Goal: Check status: Check status

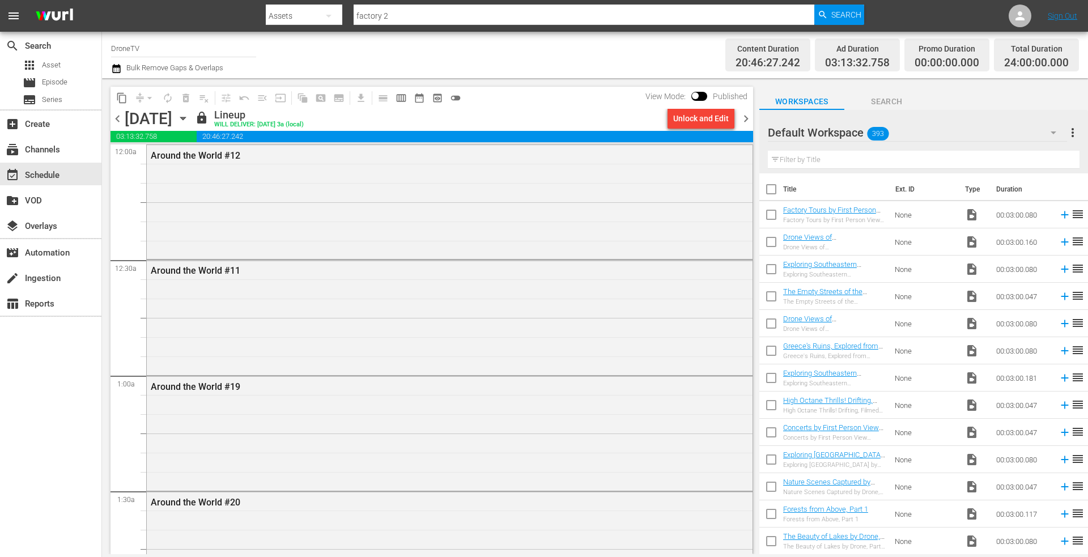
click at [189, 115] on icon "button" at bounding box center [183, 118] width 12 height 12
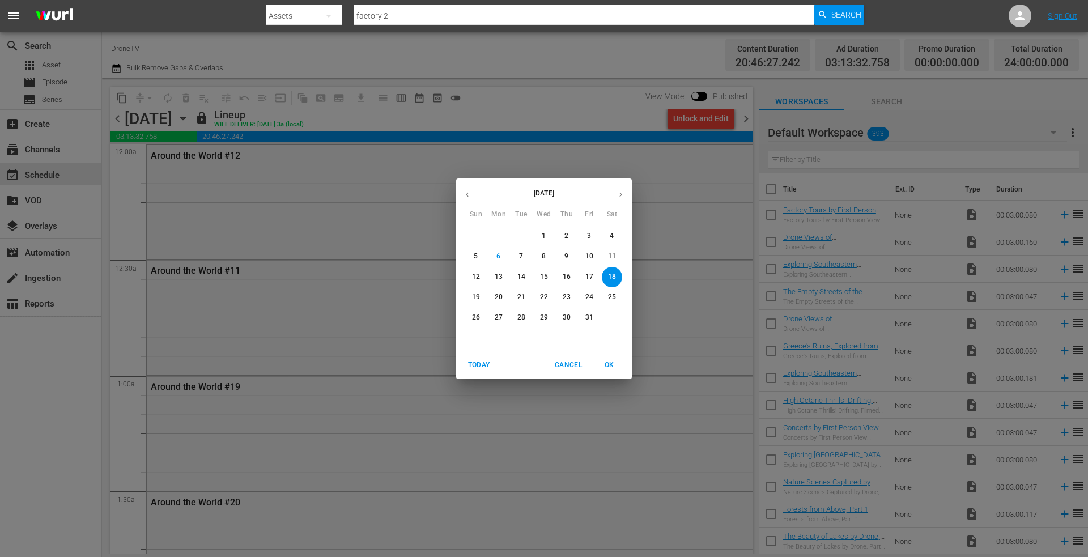
click at [477, 295] on p "19" at bounding box center [476, 297] width 8 height 10
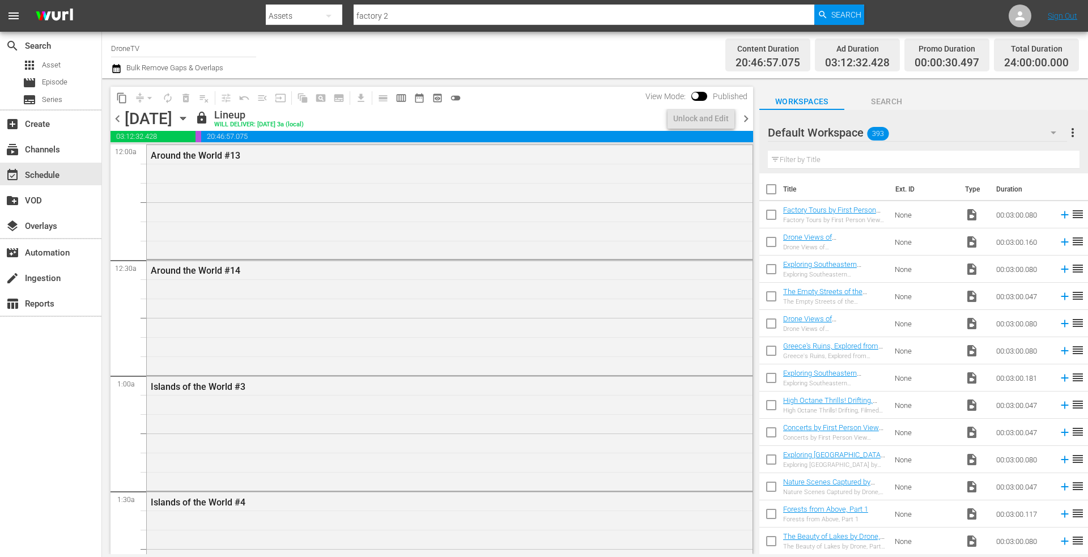
click at [189, 118] on icon "button" at bounding box center [183, 118] width 12 height 12
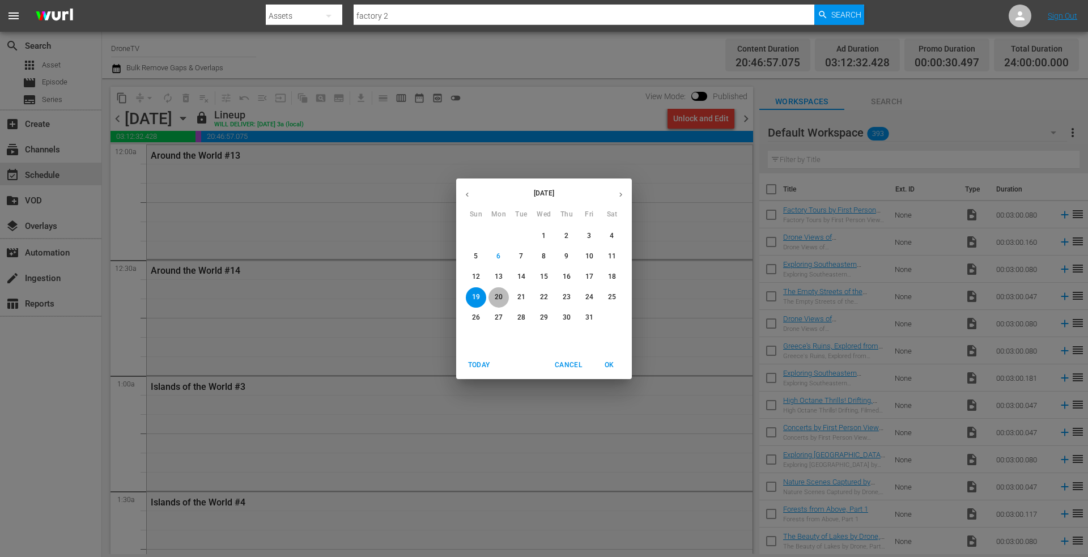
click at [495, 293] on p "20" at bounding box center [499, 297] width 8 height 10
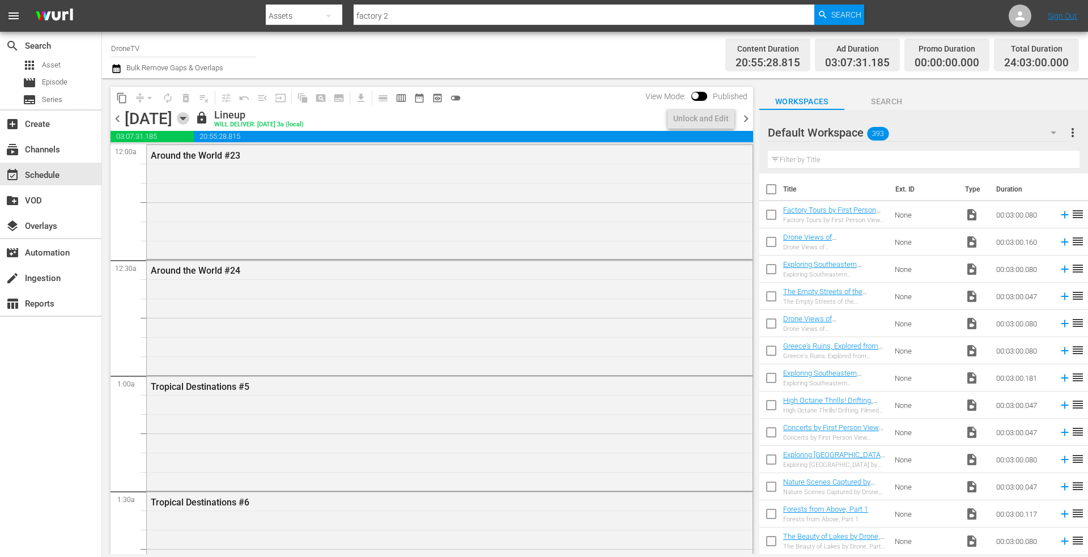
click at [189, 115] on icon "button" at bounding box center [183, 118] width 12 height 12
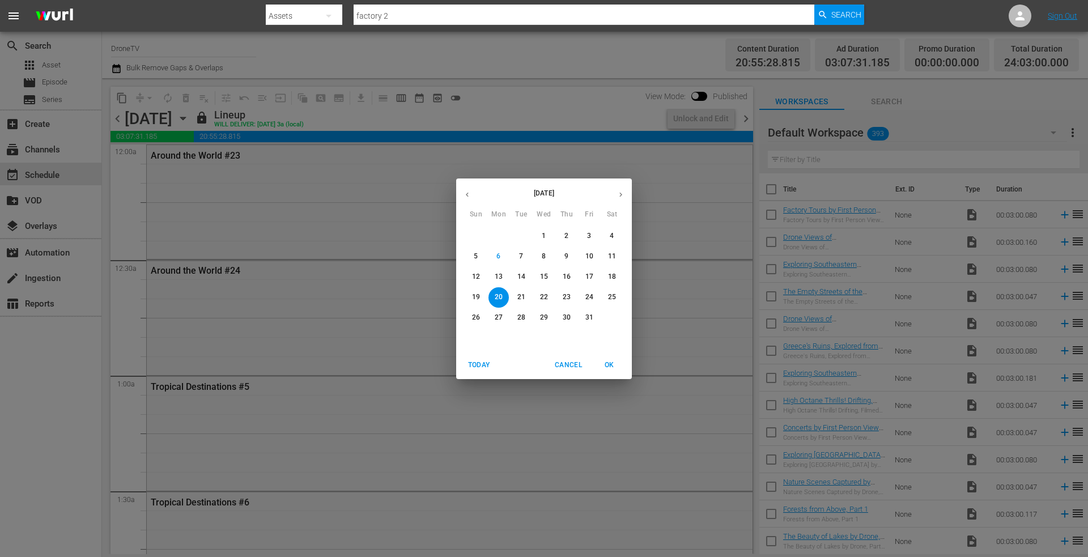
click at [518, 298] on p "21" at bounding box center [522, 297] width 8 height 10
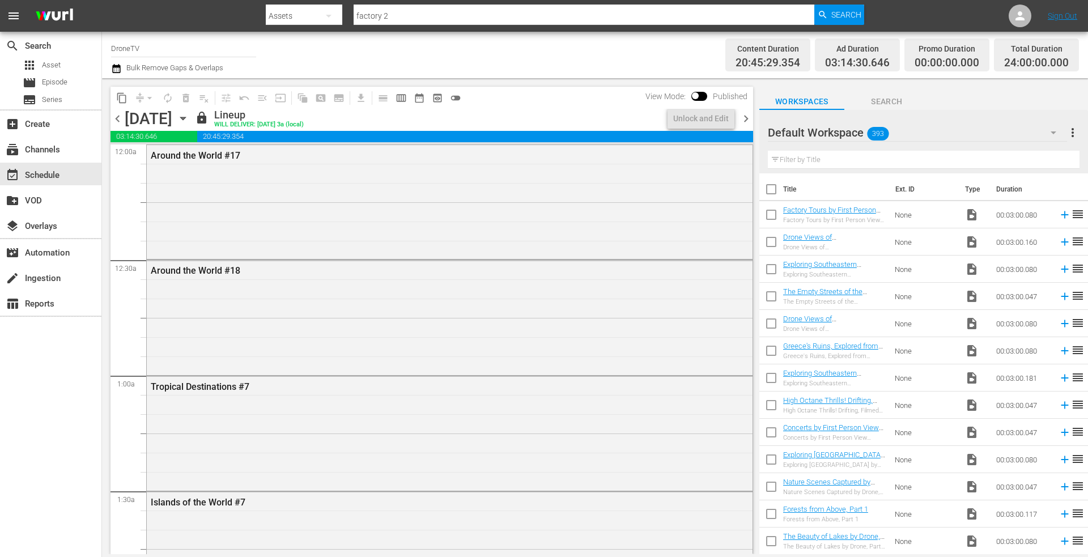
click at [189, 117] on icon "button" at bounding box center [183, 118] width 12 height 12
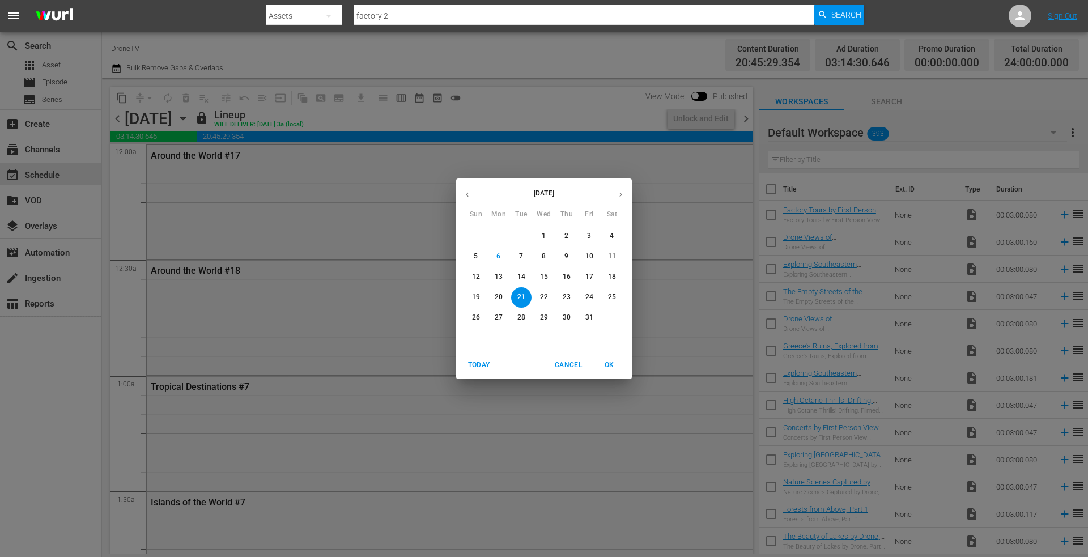
click at [541, 295] on p "22" at bounding box center [544, 297] width 8 height 10
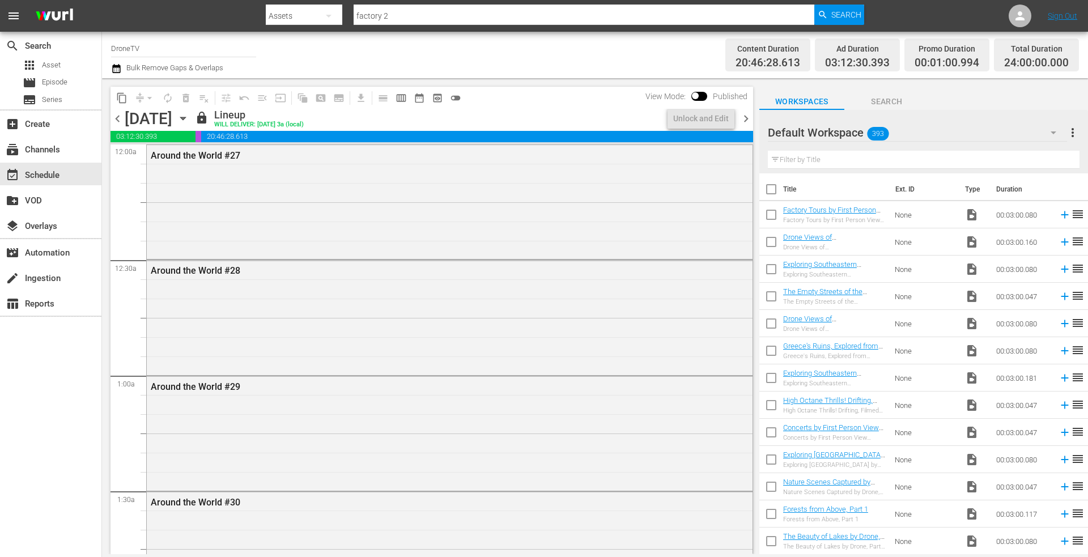
click at [185, 118] on icon "button" at bounding box center [182, 118] width 5 height 3
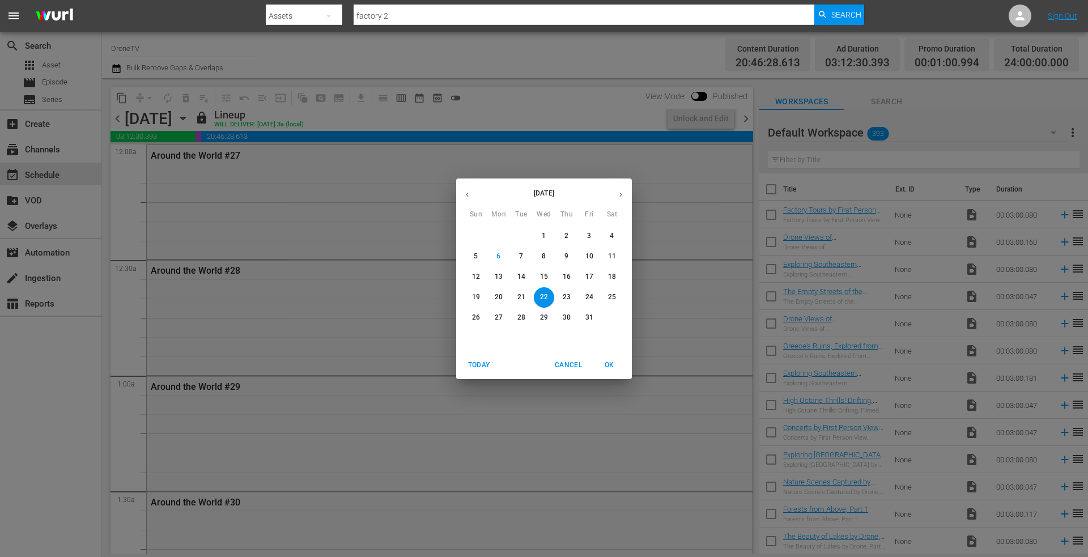
click at [566, 291] on button "23" at bounding box center [567, 297] width 20 height 20
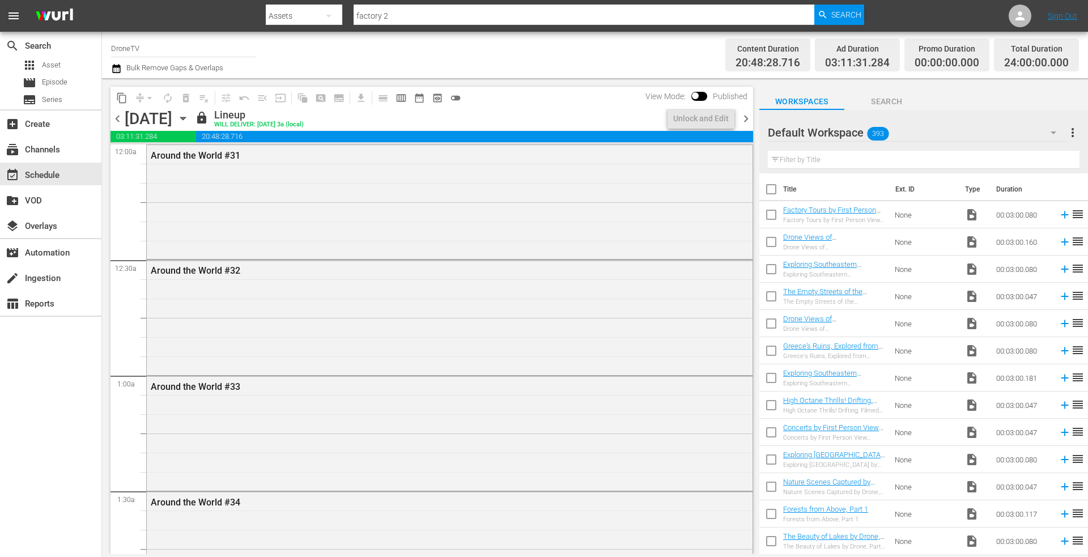
click at [185, 118] on icon "button" at bounding box center [182, 118] width 5 height 3
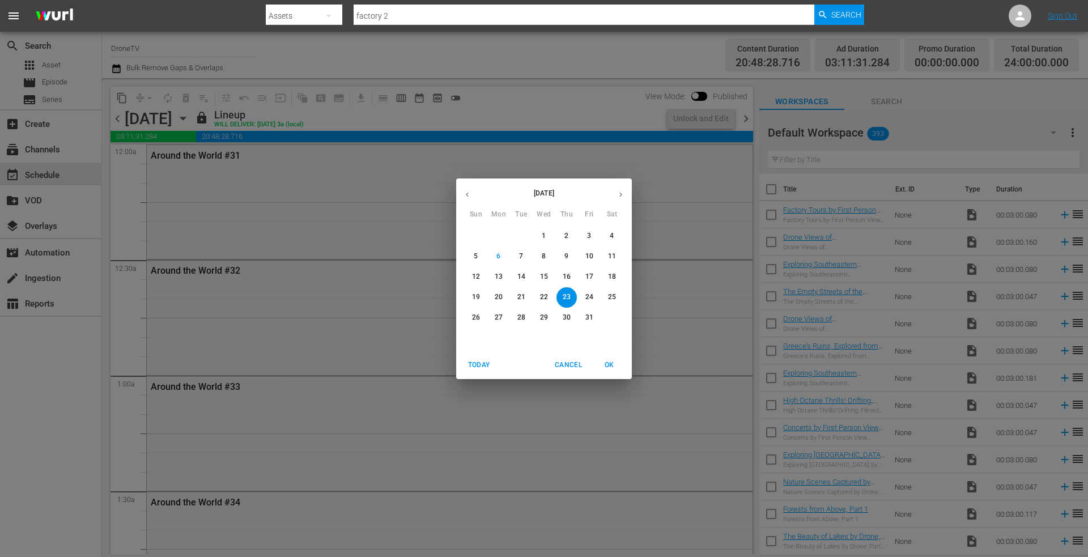
click at [591, 295] on p "24" at bounding box center [590, 297] width 8 height 10
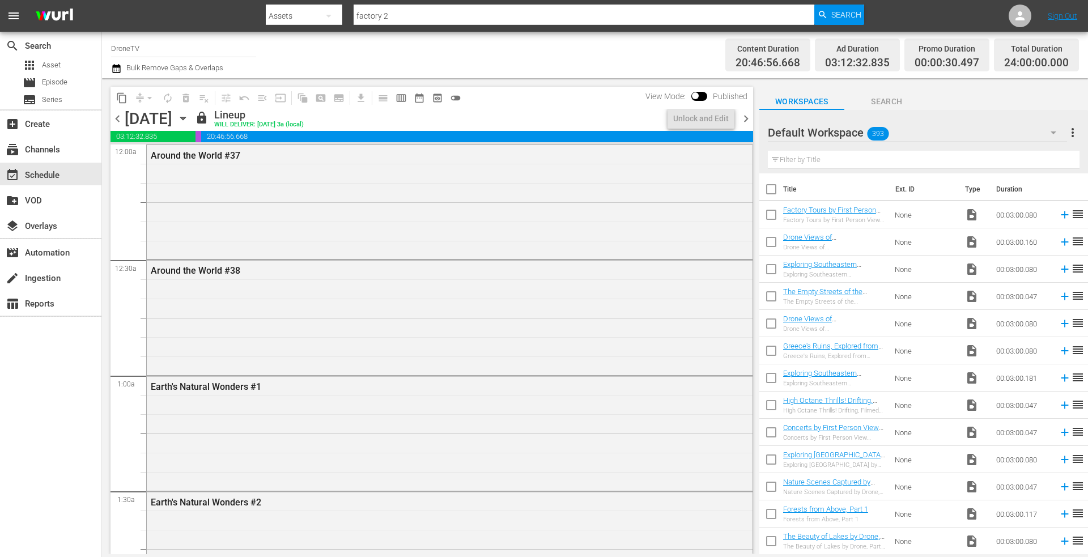
click at [189, 118] on icon "button" at bounding box center [183, 118] width 12 height 12
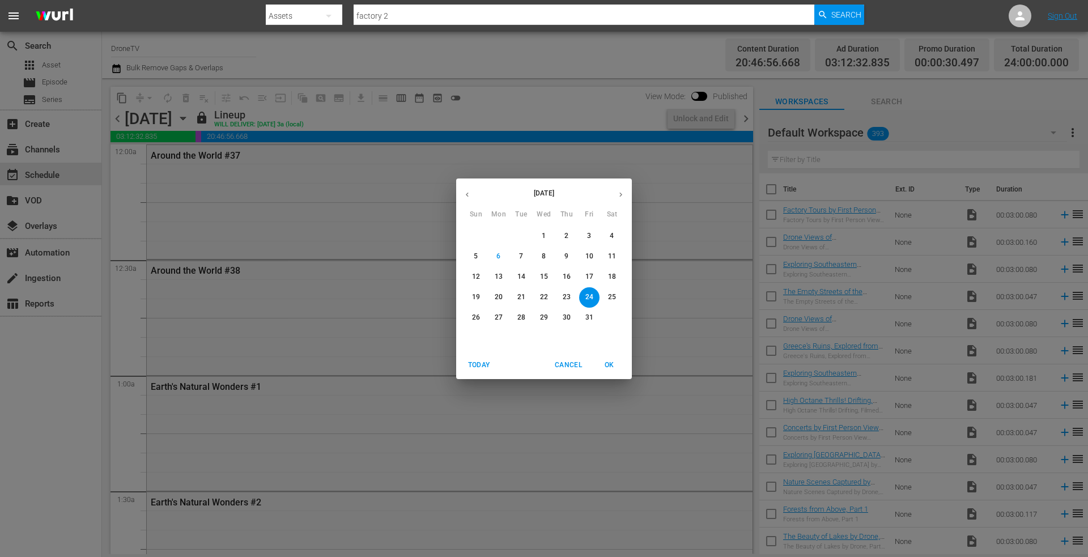
click at [609, 295] on p "25" at bounding box center [612, 297] width 8 height 10
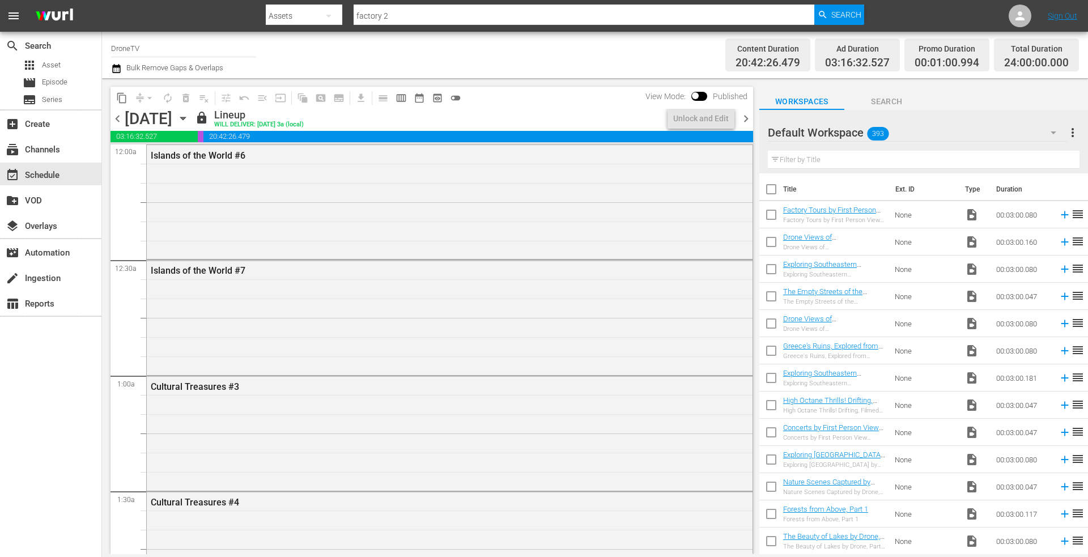
click at [189, 119] on icon "button" at bounding box center [183, 118] width 12 height 12
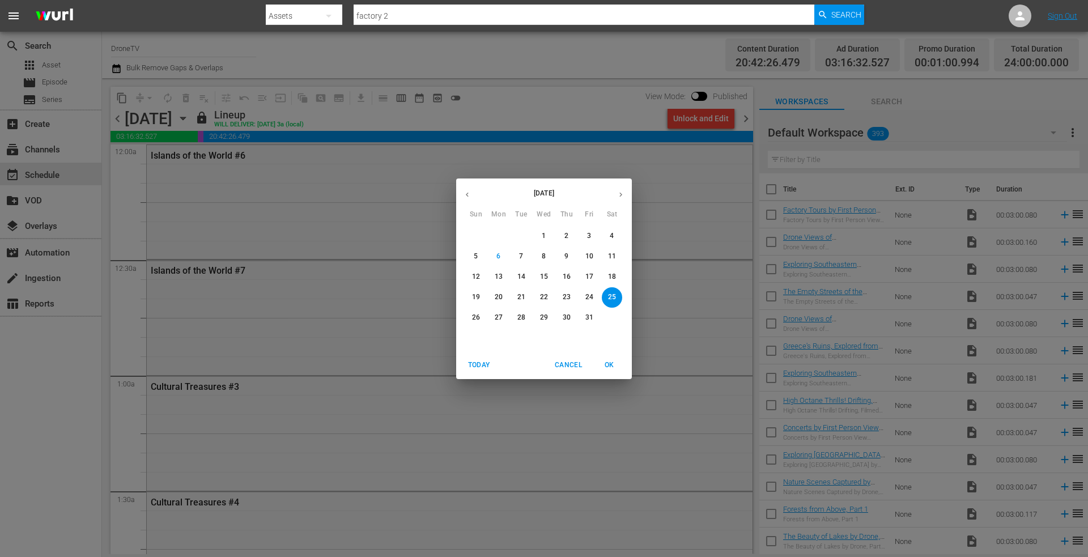
click at [477, 313] on p "26" at bounding box center [476, 318] width 8 height 10
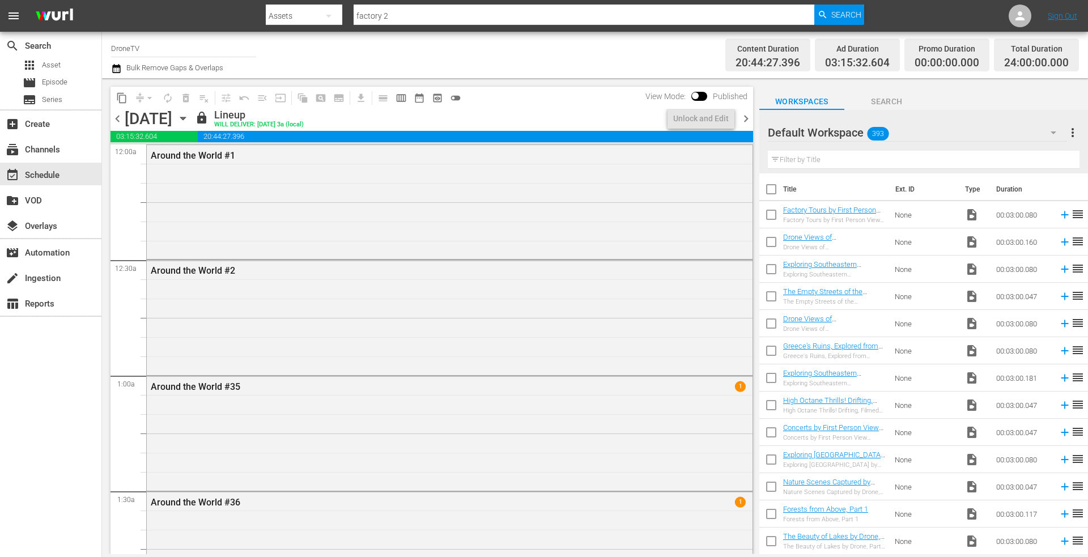
click at [185, 117] on icon "button" at bounding box center [182, 118] width 5 height 3
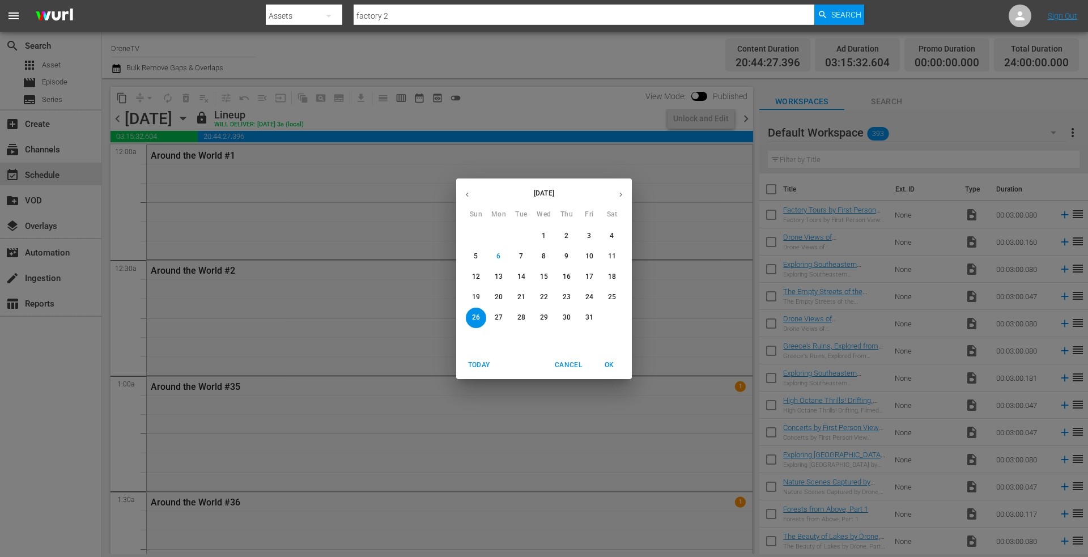
click at [498, 318] on p "27" at bounding box center [499, 318] width 8 height 10
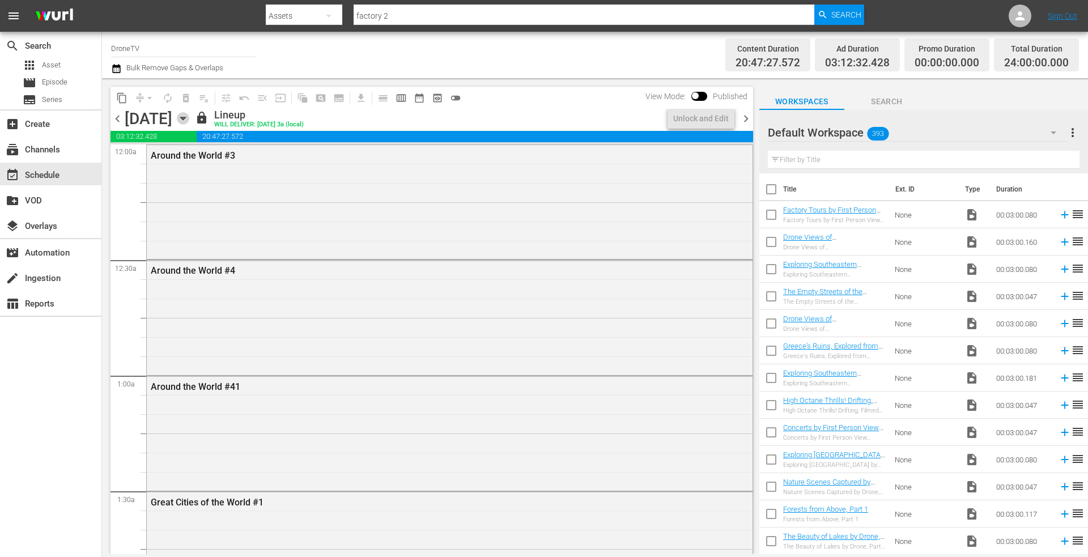
click at [189, 116] on icon "button" at bounding box center [183, 118] width 12 height 12
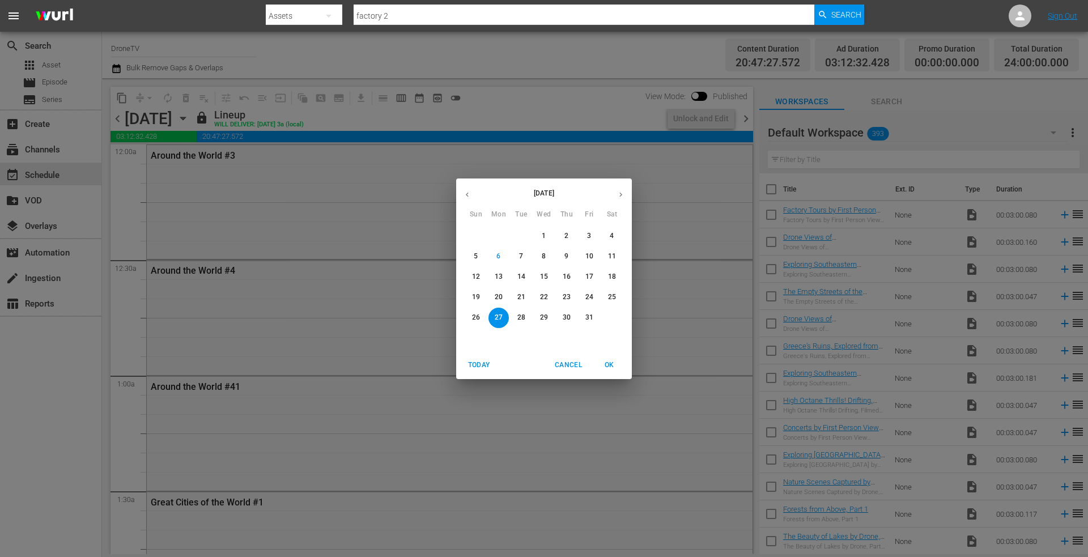
click at [522, 315] on p "28" at bounding box center [522, 318] width 8 height 10
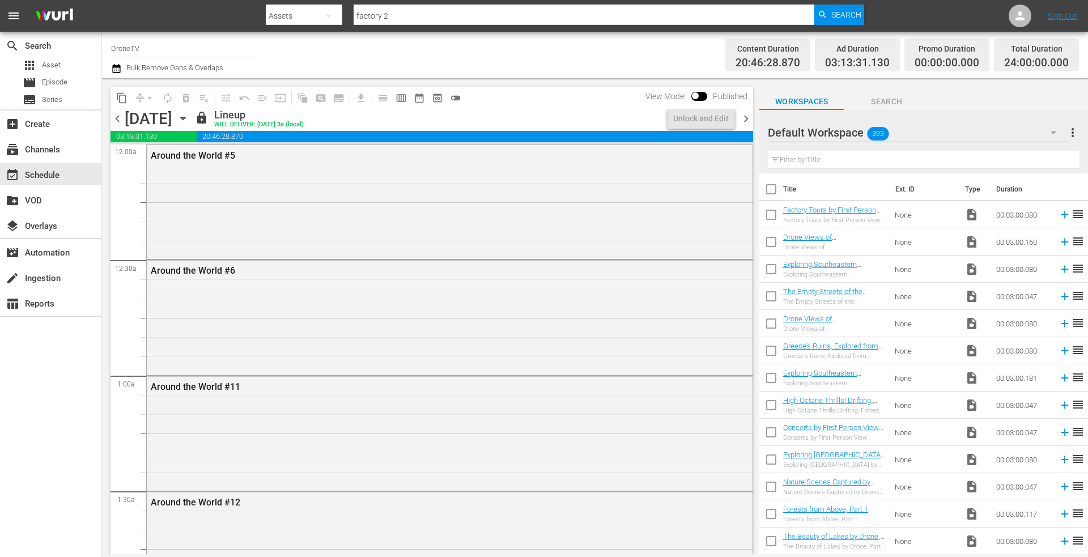
click at [189, 117] on icon "button" at bounding box center [183, 118] width 12 height 12
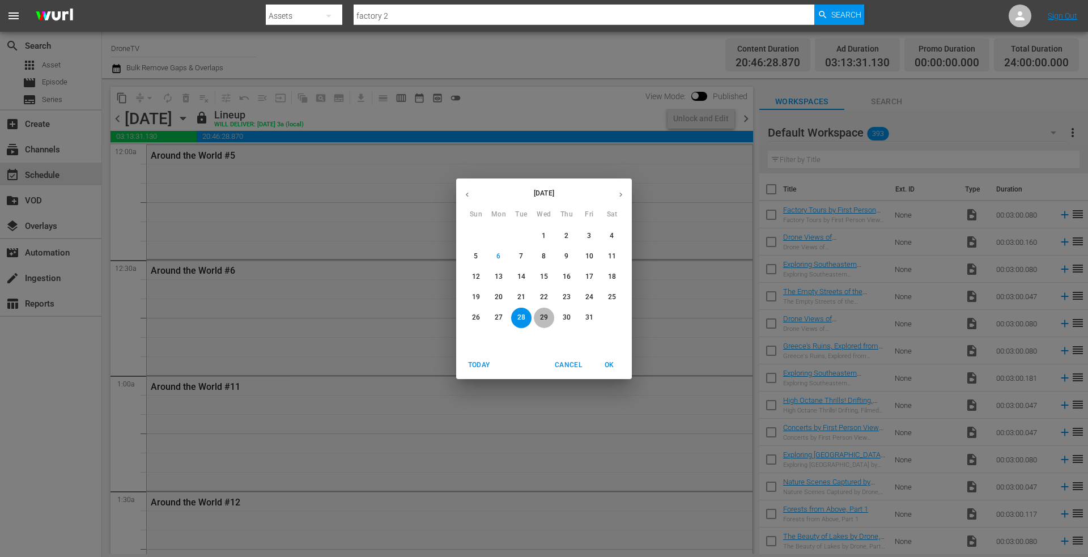
click at [544, 317] on p "29" at bounding box center [544, 318] width 8 height 10
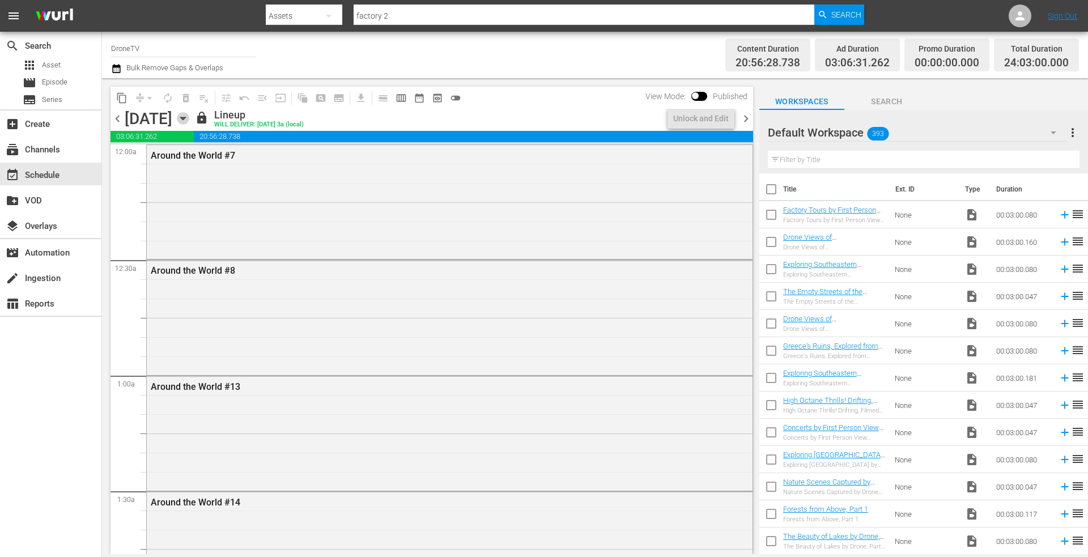
click at [185, 117] on icon "button" at bounding box center [182, 118] width 5 height 3
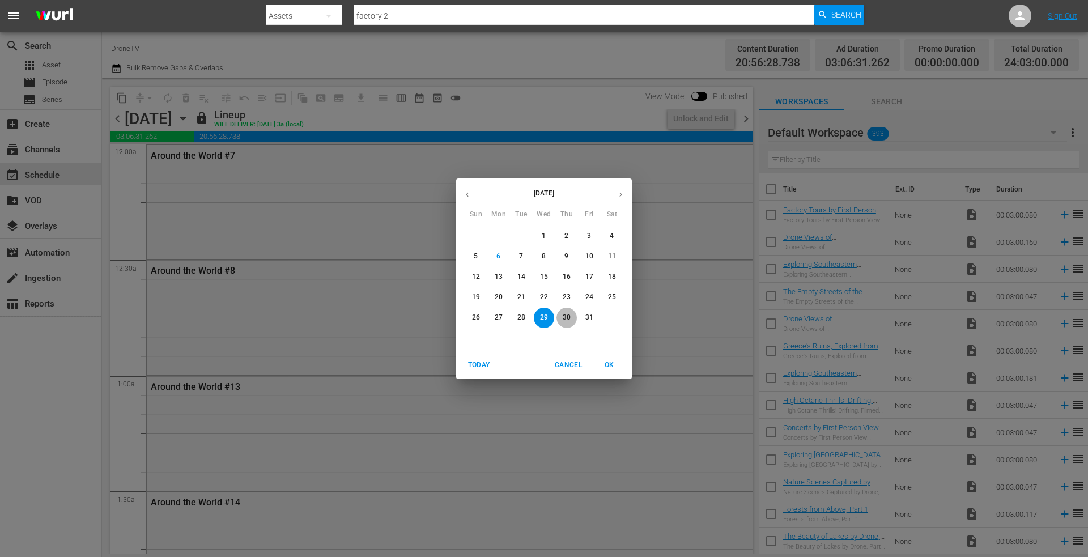
click at [570, 316] on p "30" at bounding box center [567, 318] width 8 height 10
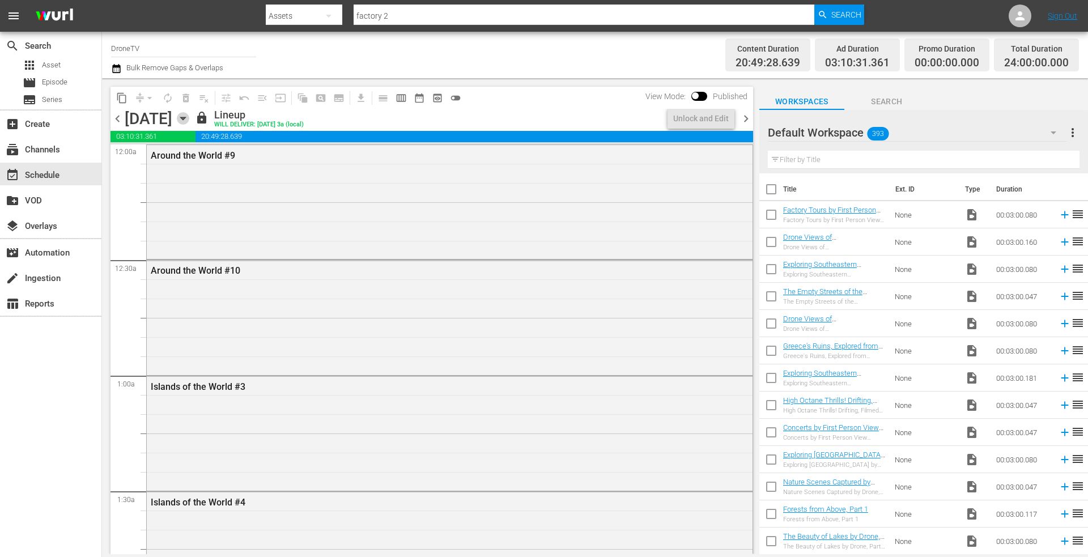
click at [189, 117] on icon "button" at bounding box center [183, 118] width 12 height 12
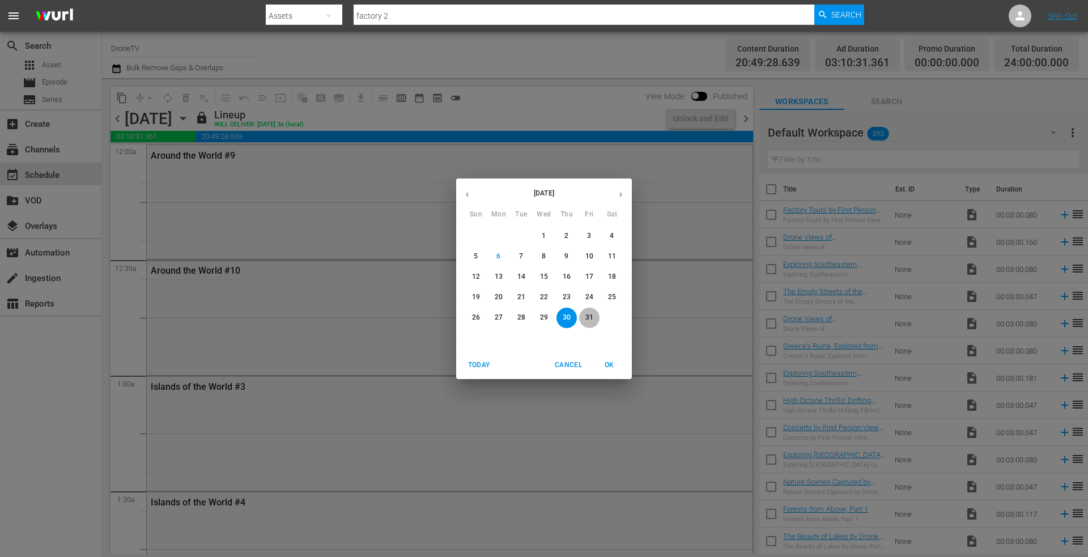
click at [588, 314] on p "31" at bounding box center [590, 318] width 8 height 10
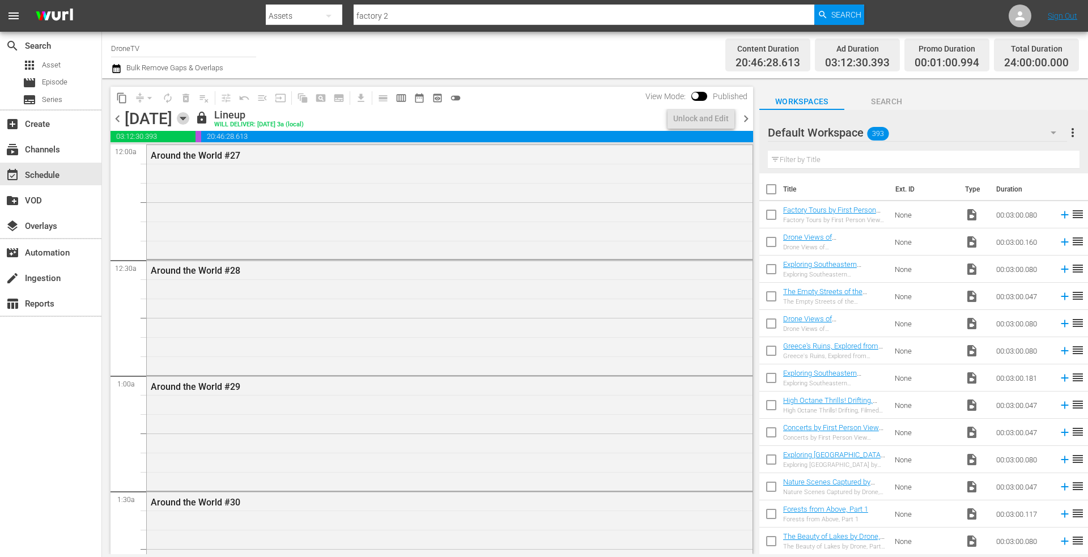
click at [189, 120] on icon "button" at bounding box center [183, 118] width 12 height 12
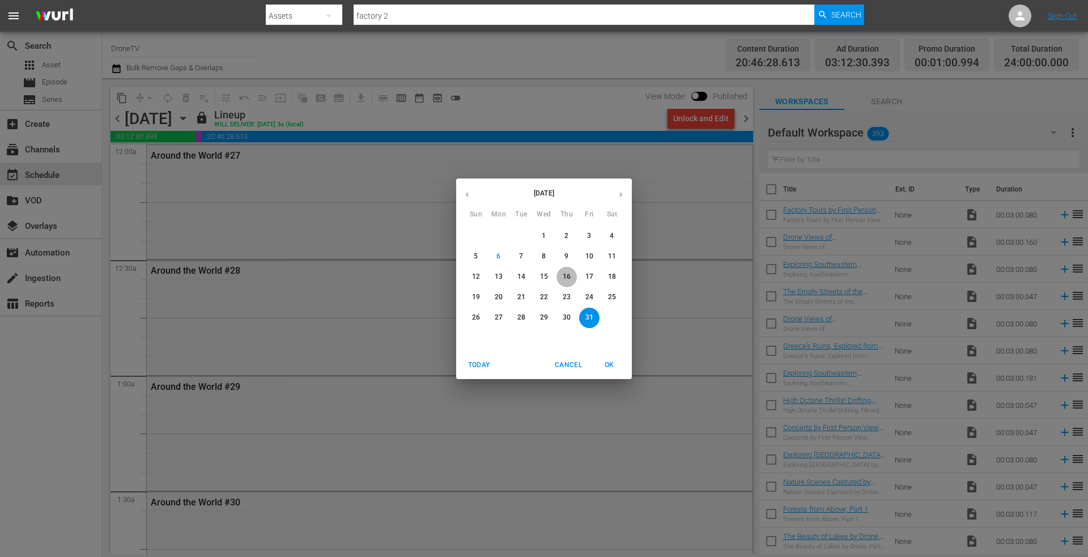
click at [570, 275] on p "16" at bounding box center [567, 277] width 8 height 10
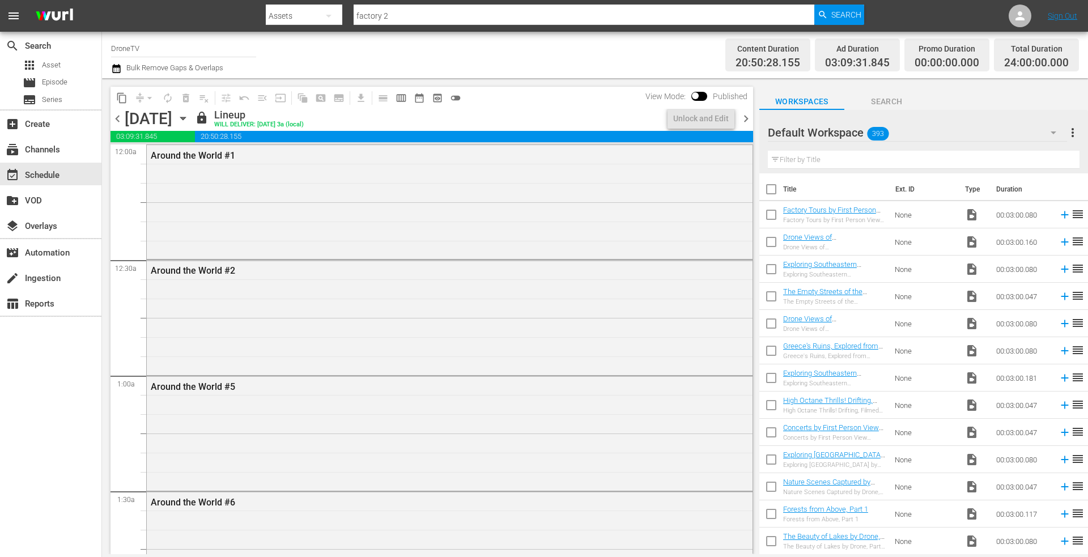
click at [189, 120] on icon "button" at bounding box center [183, 118] width 12 height 12
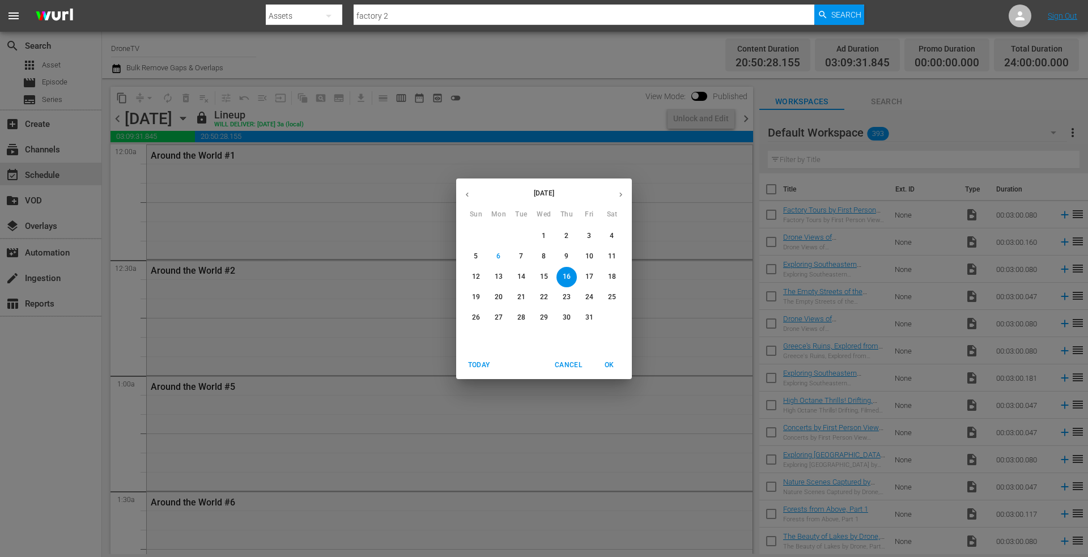
click at [591, 275] on p "17" at bounding box center [590, 277] width 8 height 10
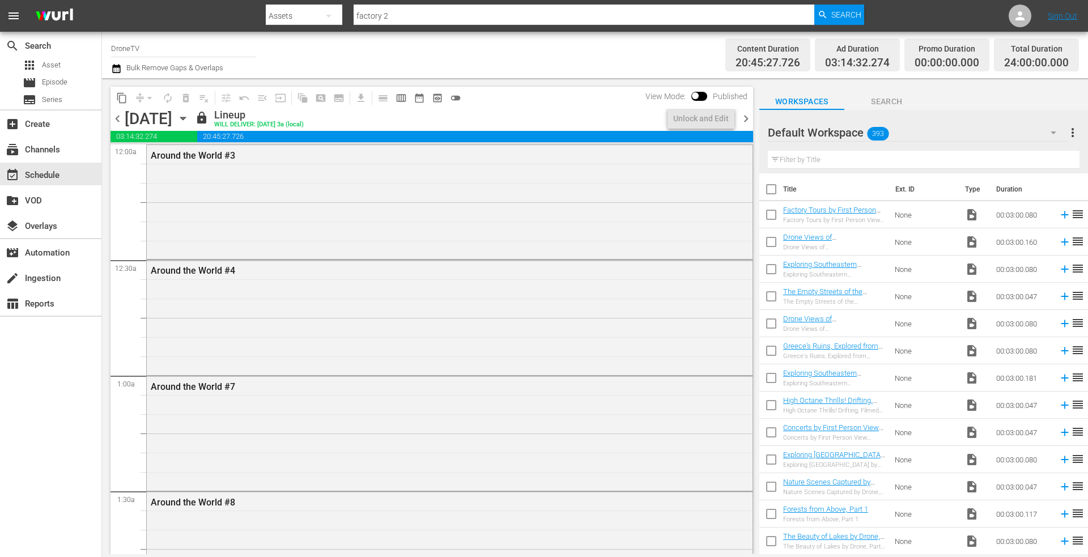
click at [189, 116] on icon "button" at bounding box center [183, 118] width 12 height 12
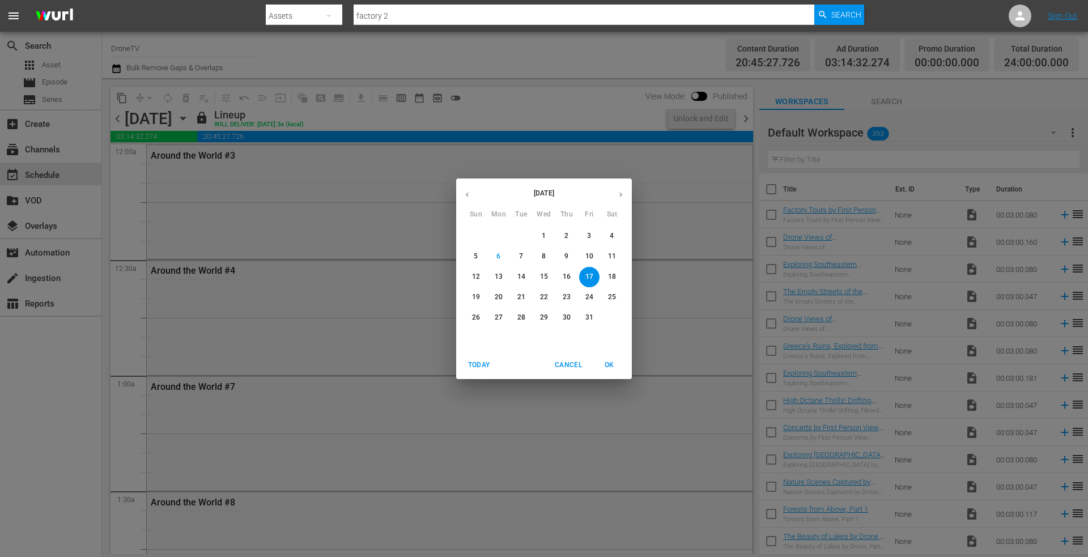
click at [613, 276] on p "18" at bounding box center [612, 277] width 8 height 10
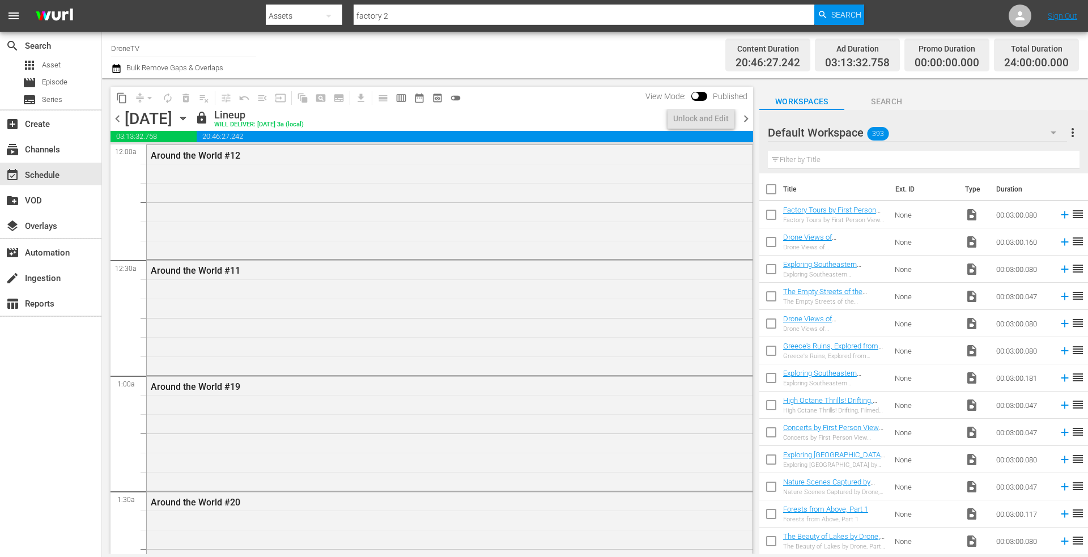
click at [185, 118] on icon "button" at bounding box center [182, 118] width 5 height 3
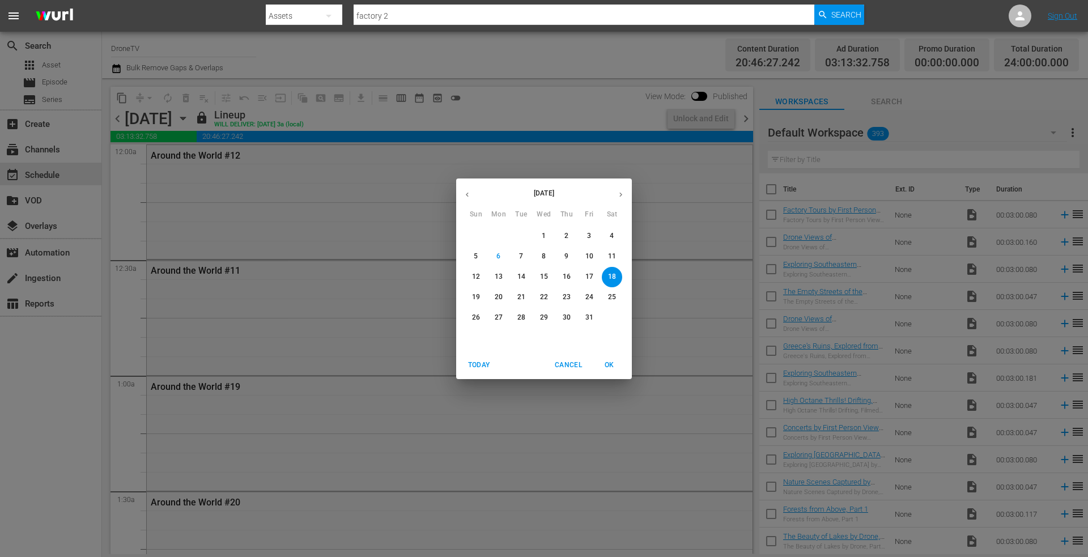
click at [475, 296] on p "19" at bounding box center [476, 297] width 8 height 10
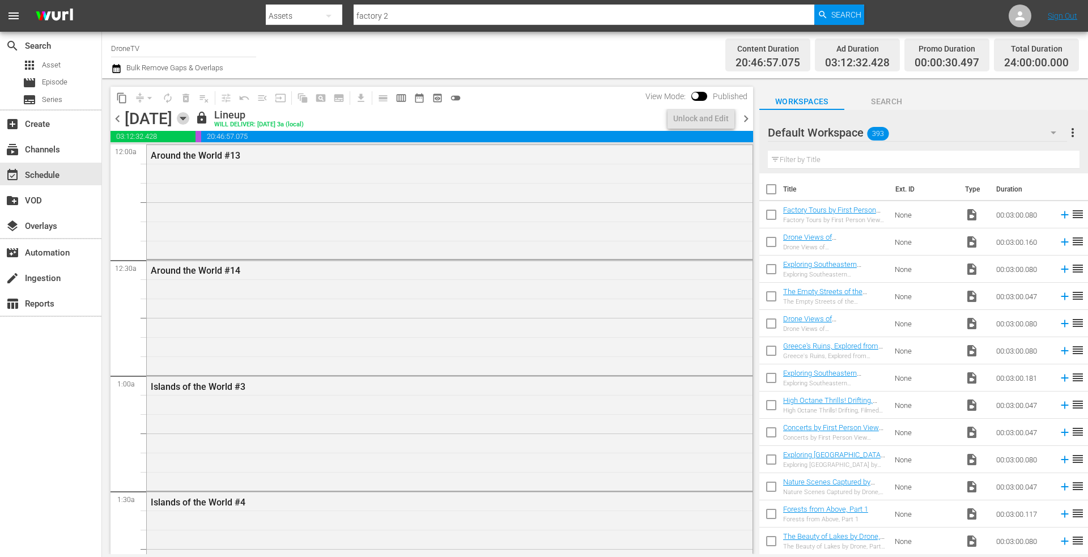
click at [185, 118] on icon "button" at bounding box center [182, 118] width 5 height 3
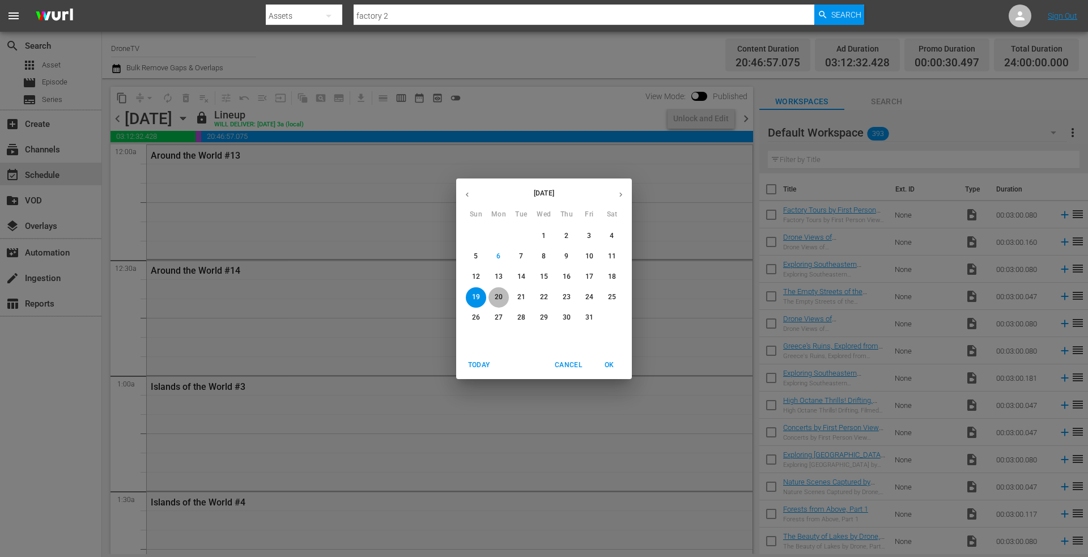
drag, startPoint x: 497, startPoint y: 294, endPoint x: 423, endPoint y: 233, distance: 95.9
click at [498, 294] on p "20" at bounding box center [499, 297] width 8 height 10
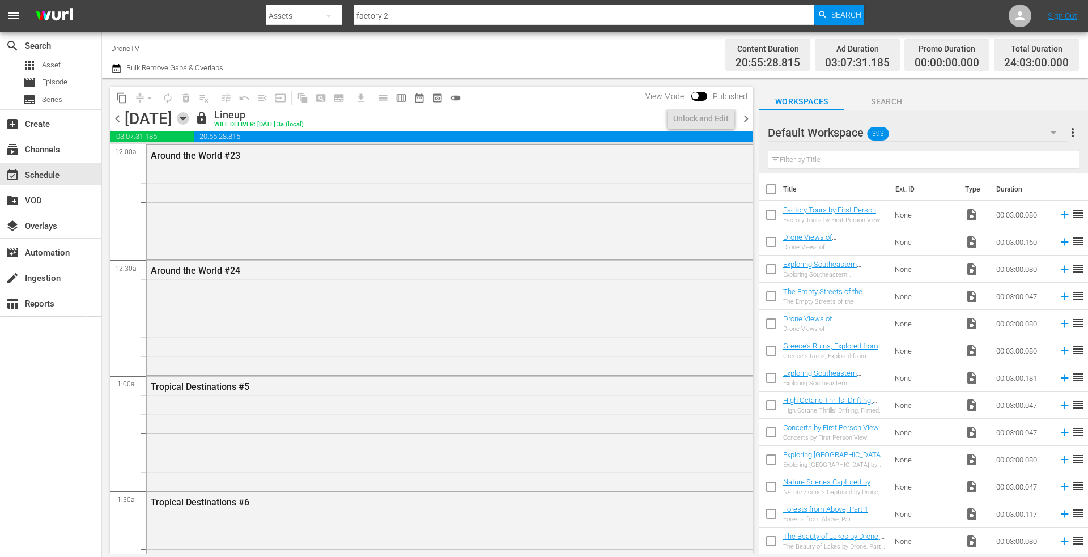
click at [189, 115] on icon "button" at bounding box center [183, 118] width 12 height 12
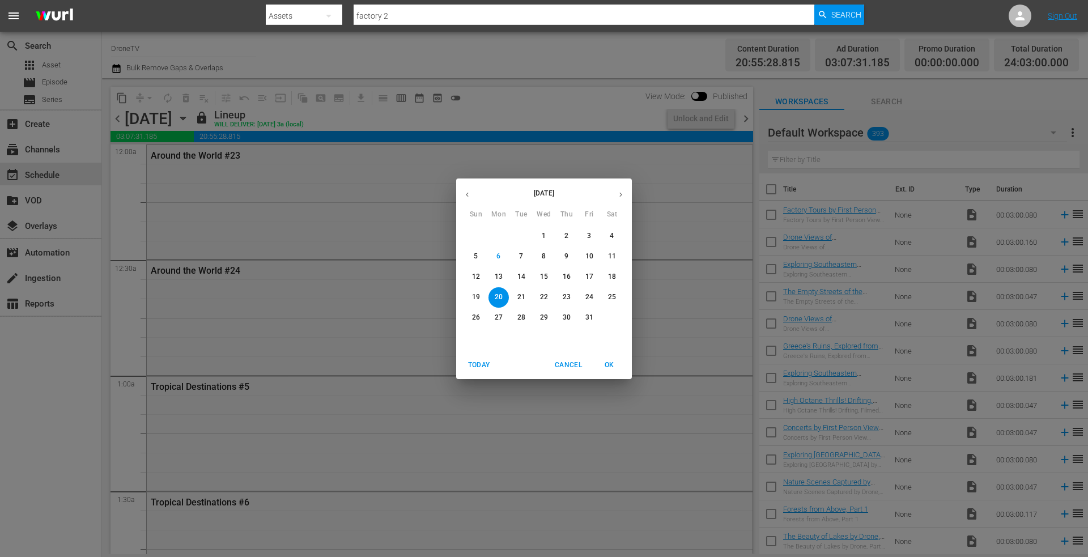
click at [519, 295] on p "21" at bounding box center [522, 297] width 8 height 10
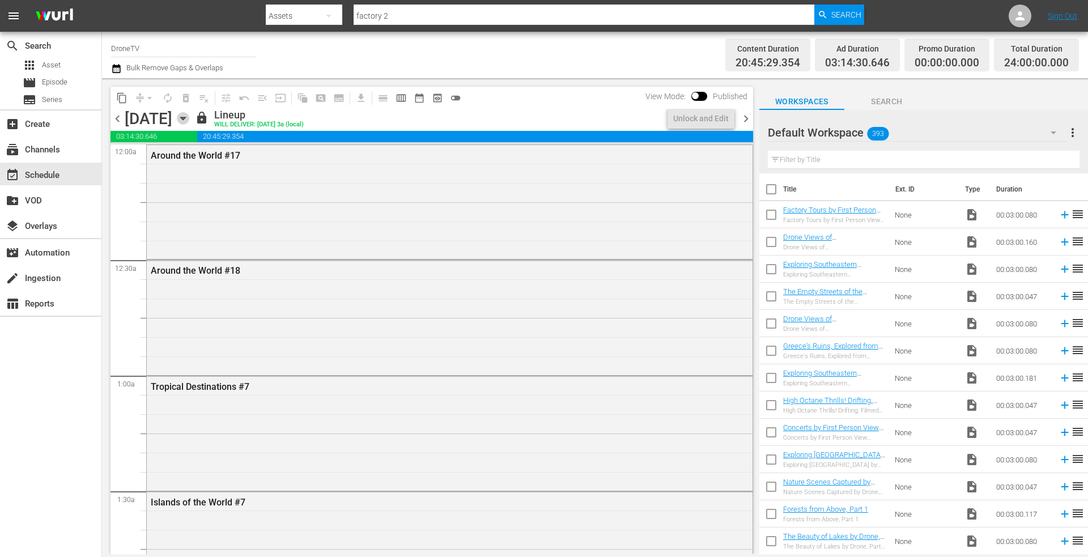
click at [185, 117] on icon "button" at bounding box center [182, 118] width 5 height 3
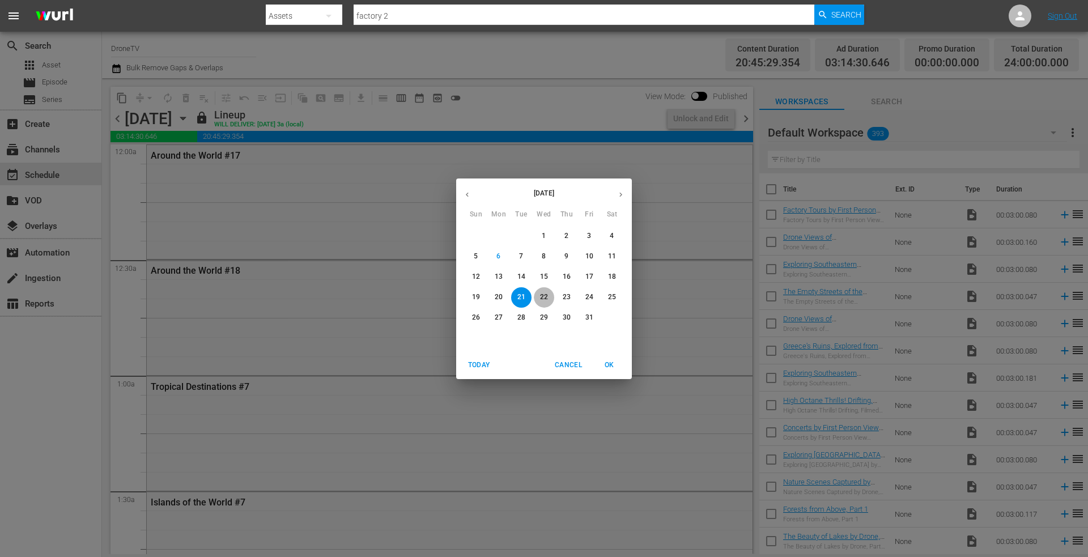
click at [541, 295] on p "22" at bounding box center [544, 297] width 8 height 10
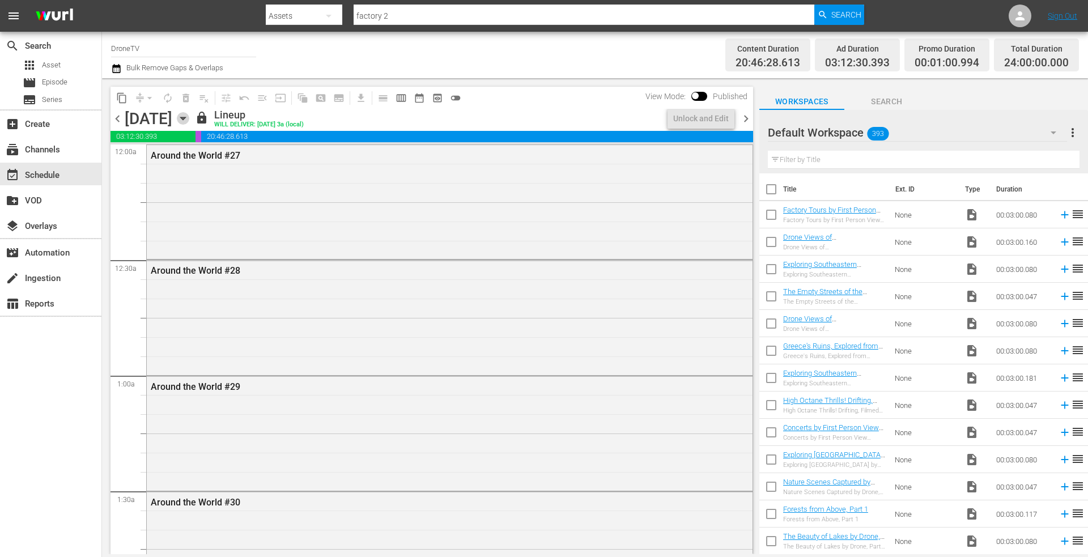
click at [185, 117] on icon "button" at bounding box center [182, 118] width 5 height 3
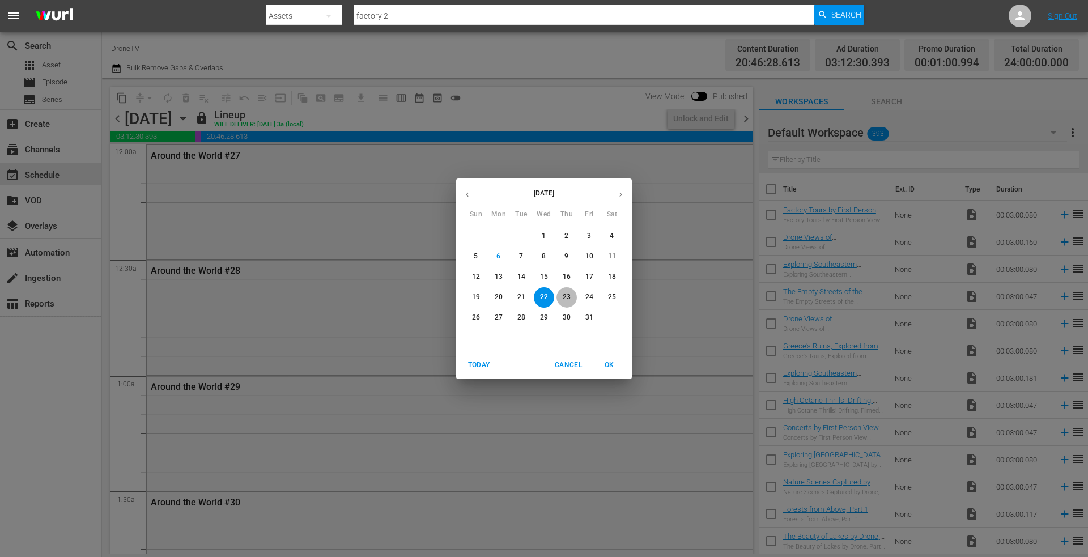
click at [566, 294] on p "23" at bounding box center [567, 297] width 8 height 10
